Goal: Task Accomplishment & Management: Use online tool/utility

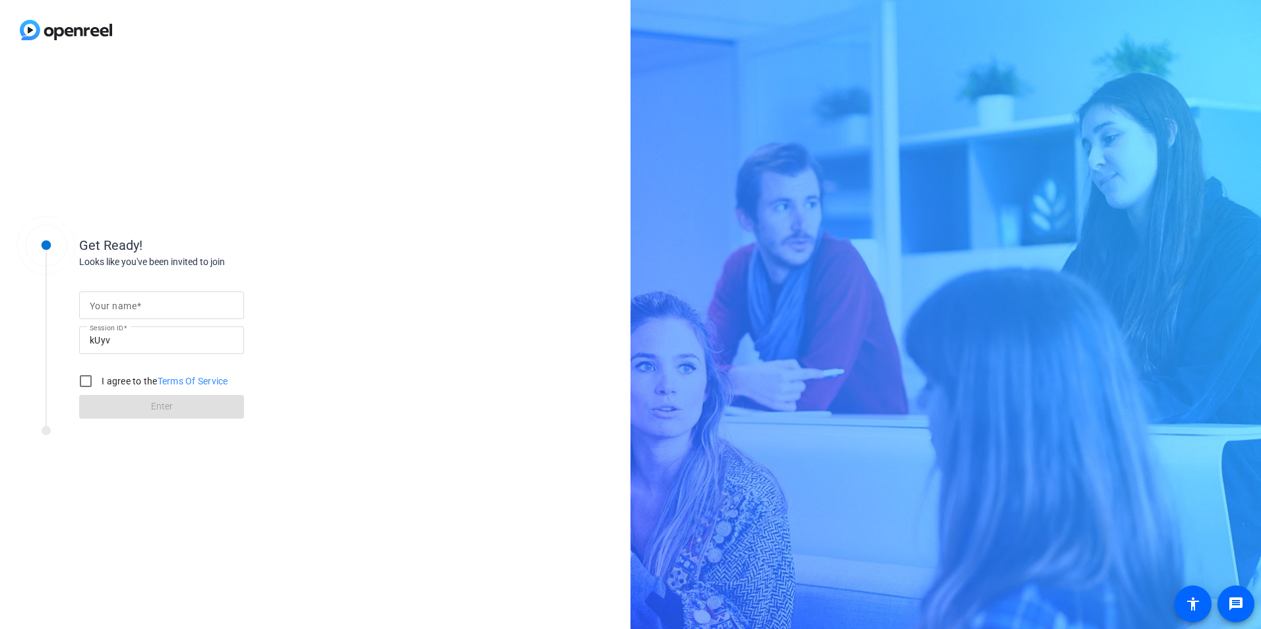
click at [141, 305] on label "Your name" at bounding box center [115, 306] width 51 height 11
click at [141, 305] on input "Your name" at bounding box center [162, 306] width 144 height 16
type input "[PERSON_NAME]"
click at [84, 377] on input "I agree to the Terms Of Service" at bounding box center [86, 381] width 26 height 26
checkbox input "true"
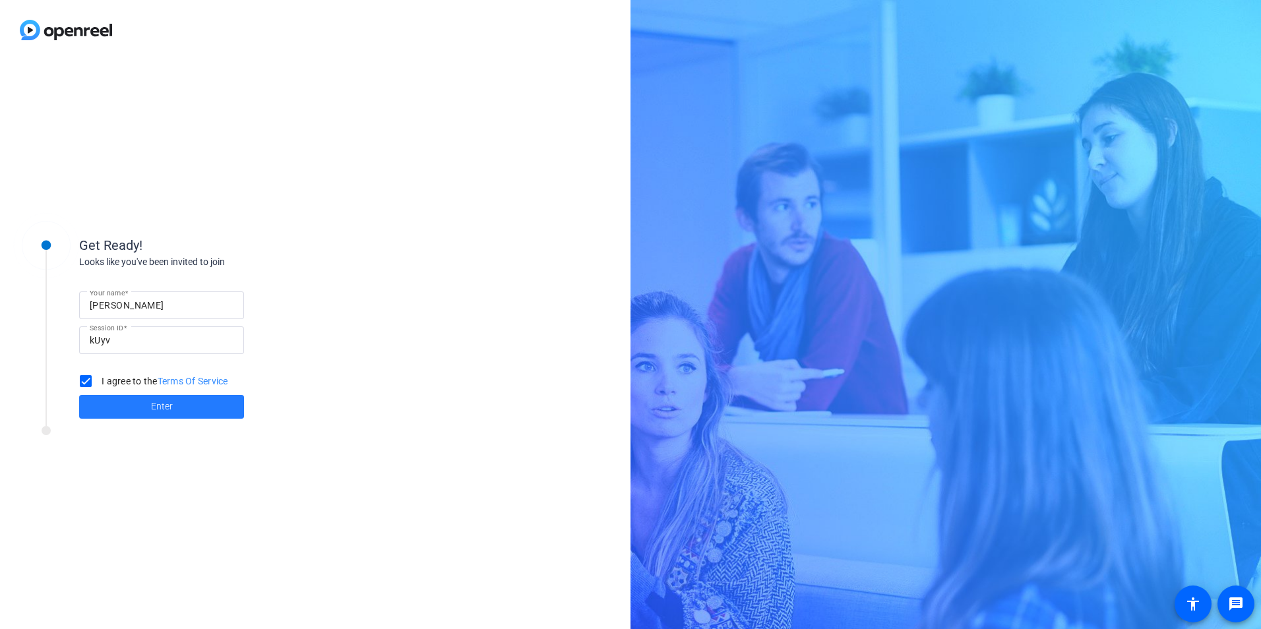
click at [122, 413] on span at bounding box center [161, 407] width 165 height 32
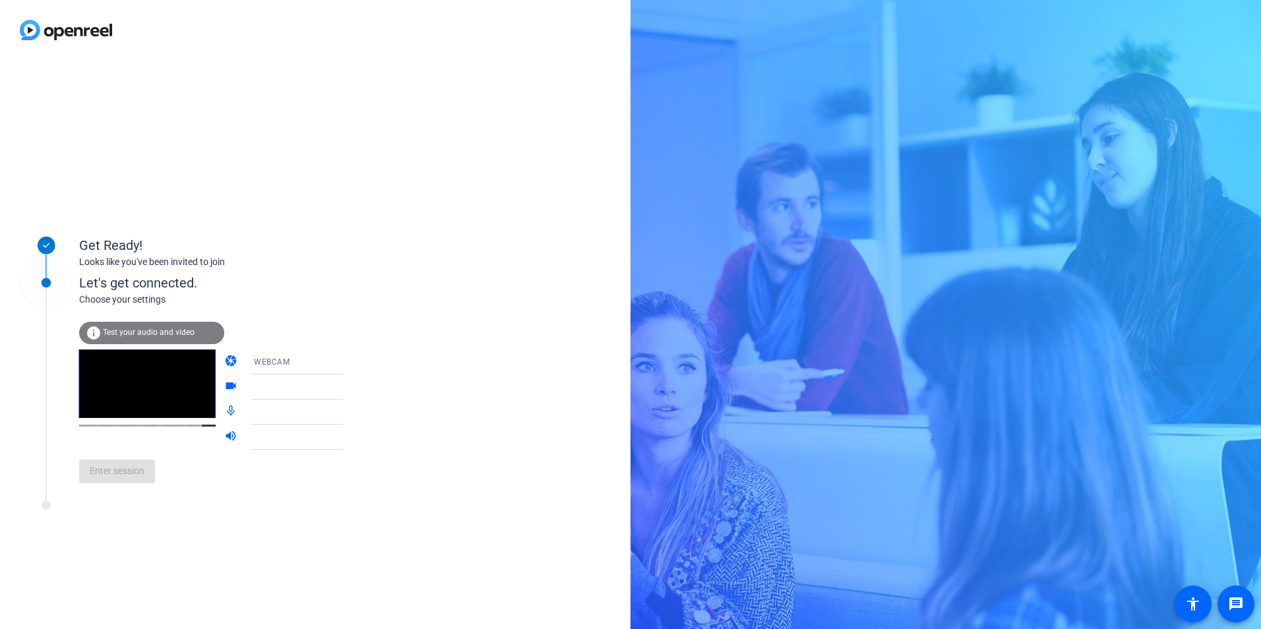
click at [172, 332] on span "Test your audio and video" at bounding box center [149, 332] width 92 height 9
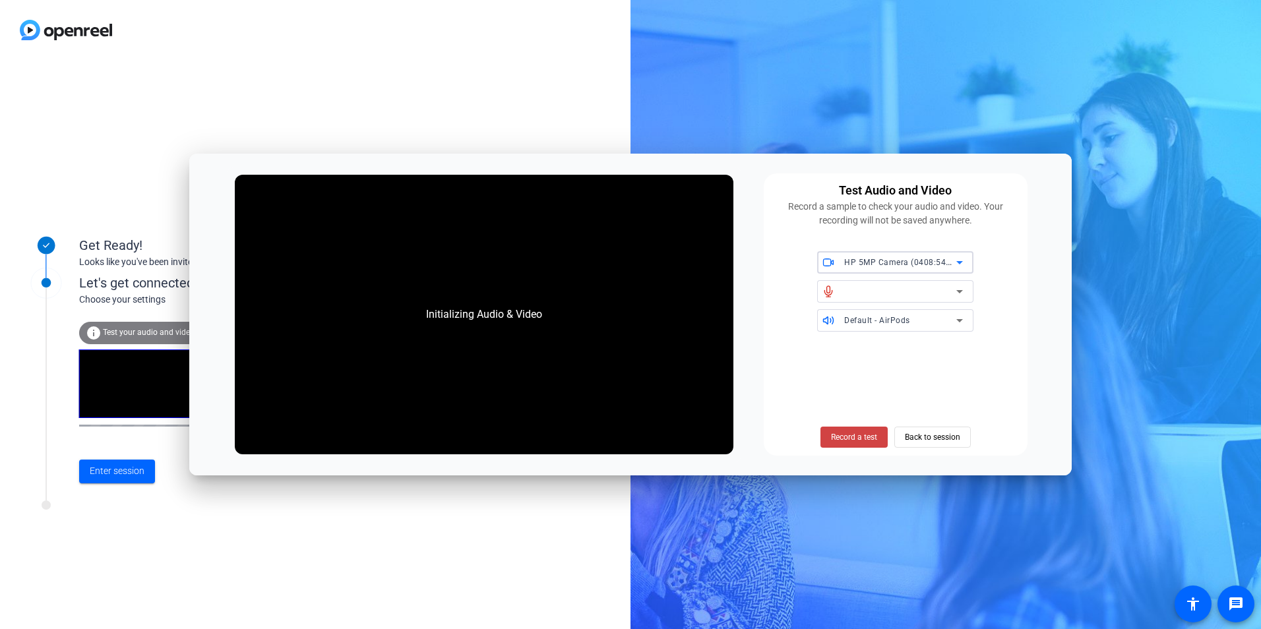
click at [859, 261] on span "HP 5MP Camera (0408:547e)" at bounding box center [901, 262] width 114 height 11
drag, startPoint x: 840, startPoint y: 438, endPoint x: 782, endPoint y: 362, distance: 95.7
drag, startPoint x: 782, startPoint y: 362, endPoint x: 840, endPoint y: 288, distance: 93.6
click at [840, 288] on span "HP 5MP Camera (0408:547e)" at bounding box center [883, 290] width 111 height 16
click at [864, 260] on span "HP 5MP Camera (0408:547e)" at bounding box center [901, 262] width 114 height 11
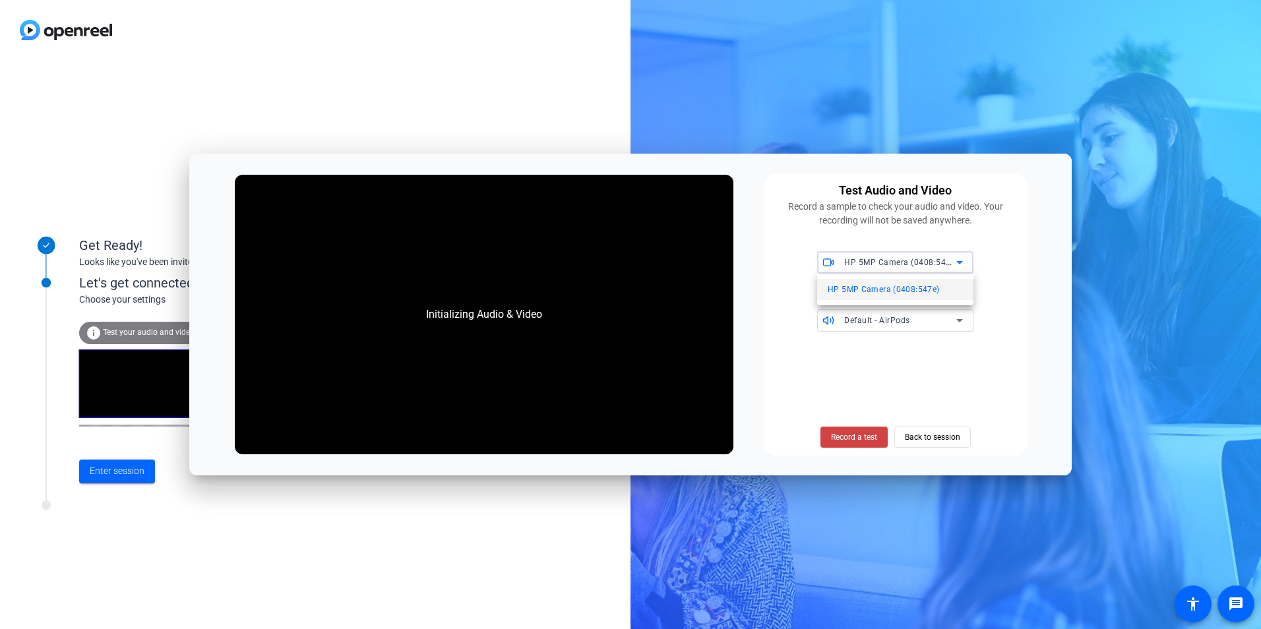
click at [856, 437] on div at bounding box center [630, 314] width 1261 height 629
click at [884, 320] on span "Default - AirPods" at bounding box center [877, 320] width 66 height 9
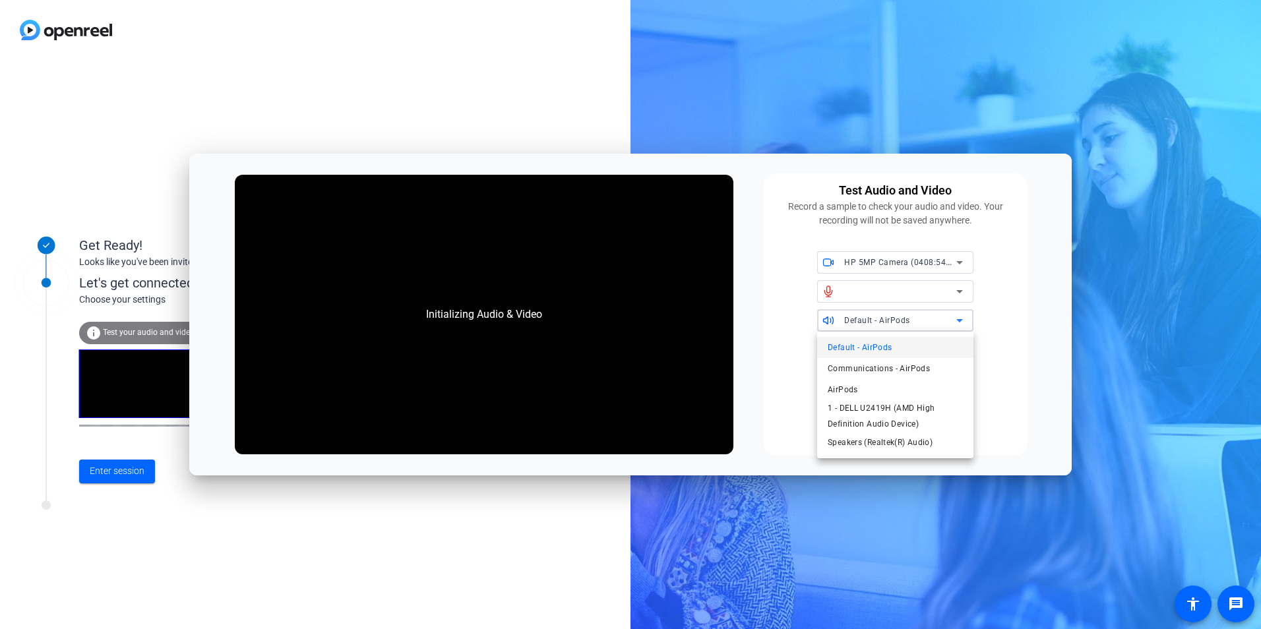
click at [853, 322] on div at bounding box center [630, 314] width 1261 height 629
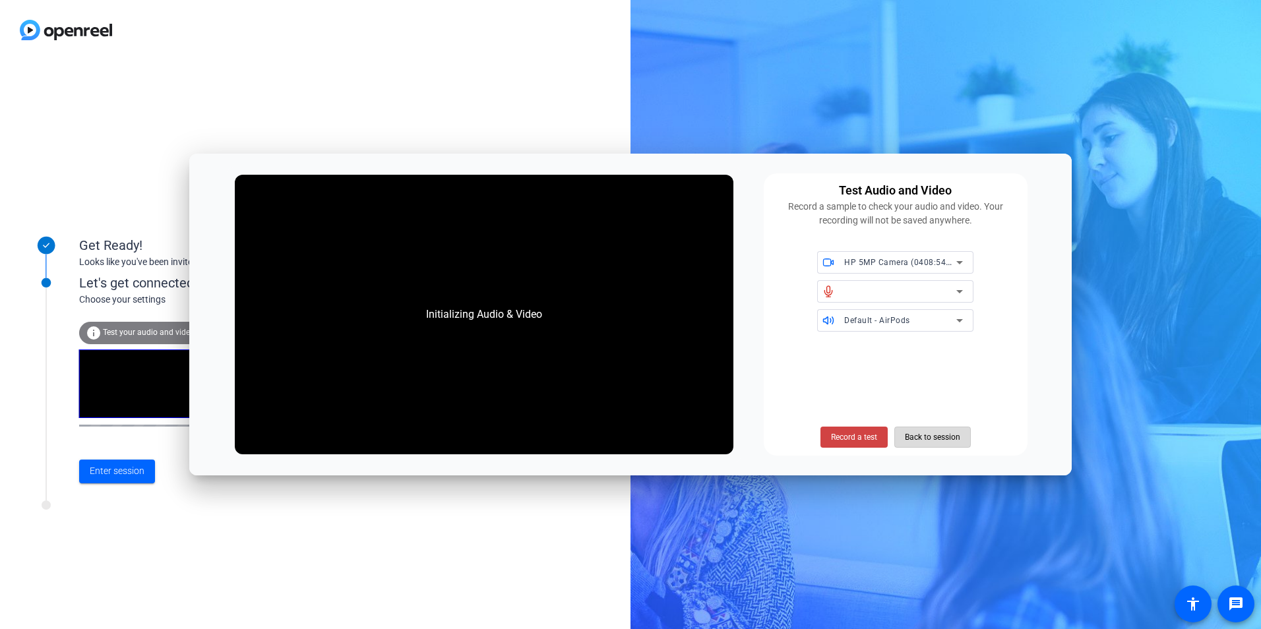
click at [909, 433] on span "Back to session" at bounding box center [932, 437] width 55 height 25
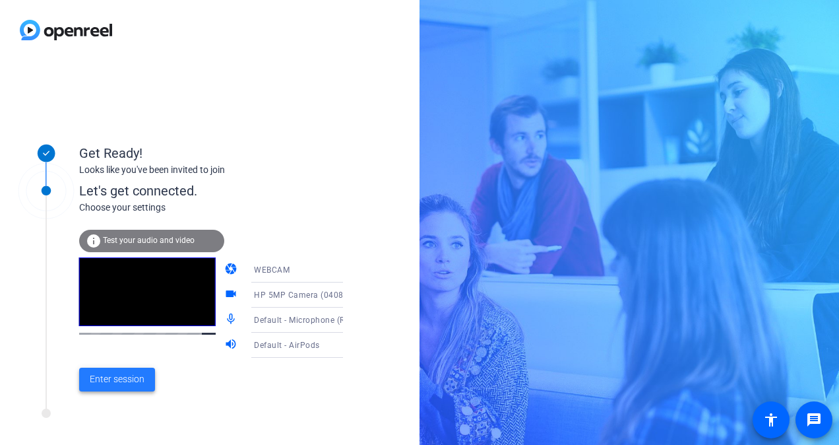
click at [122, 379] on span "Enter session" at bounding box center [117, 379] width 55 height 14
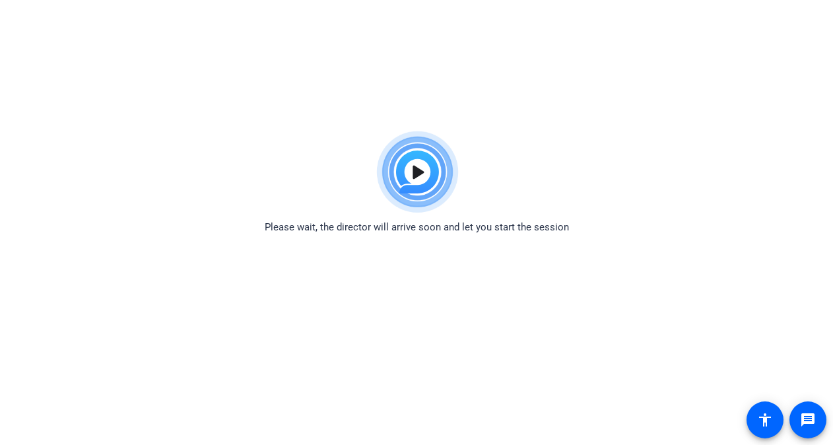
click at [419, 172] on img at bounding box center [416, 172] width 97 height 95
